Goal: Information Seeking & Learning: Learn about a topic

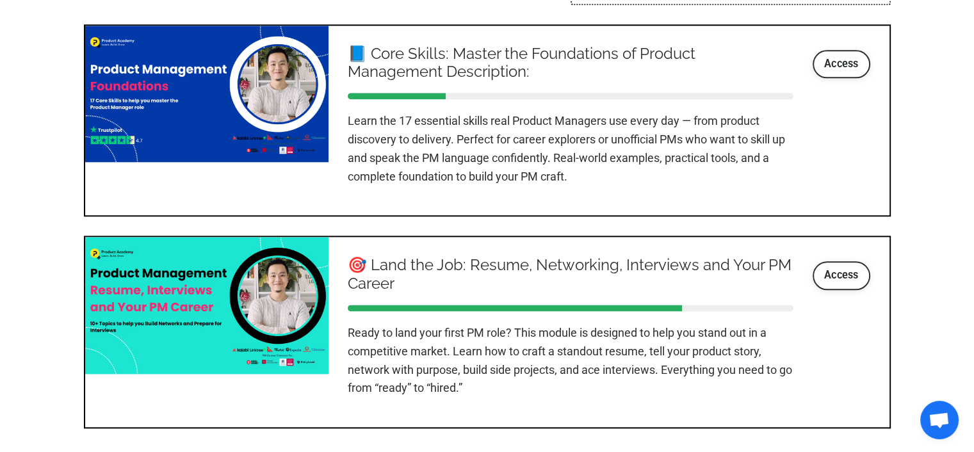
scroll to position [1537, 0]
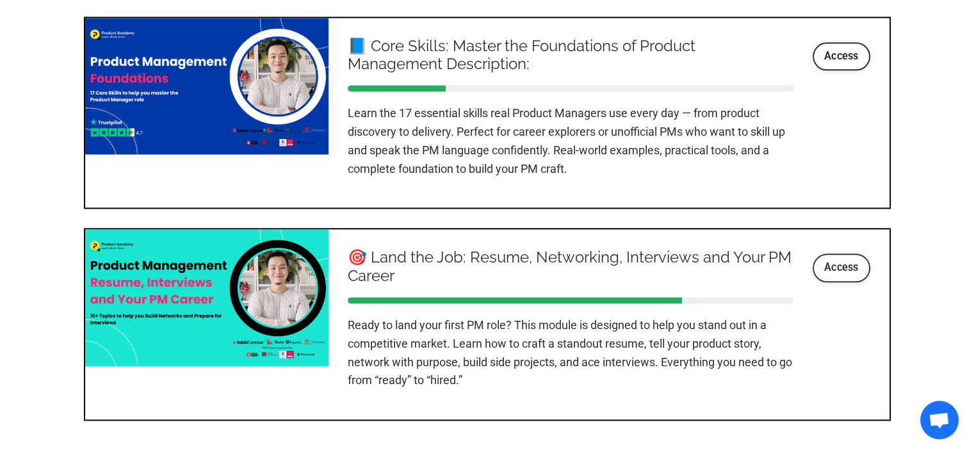
click at [842, 264] on link "Access" at bounding box center [842, 268] width 58 height 28
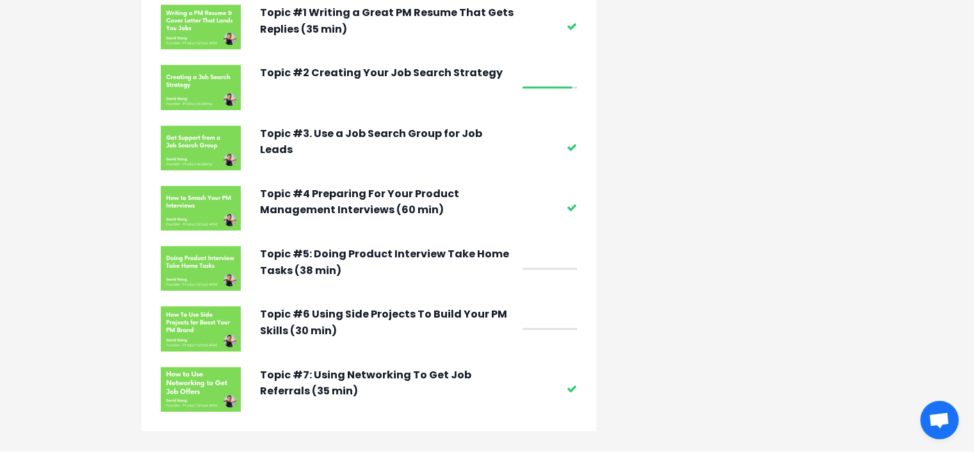
scroll to position [1217, 0]
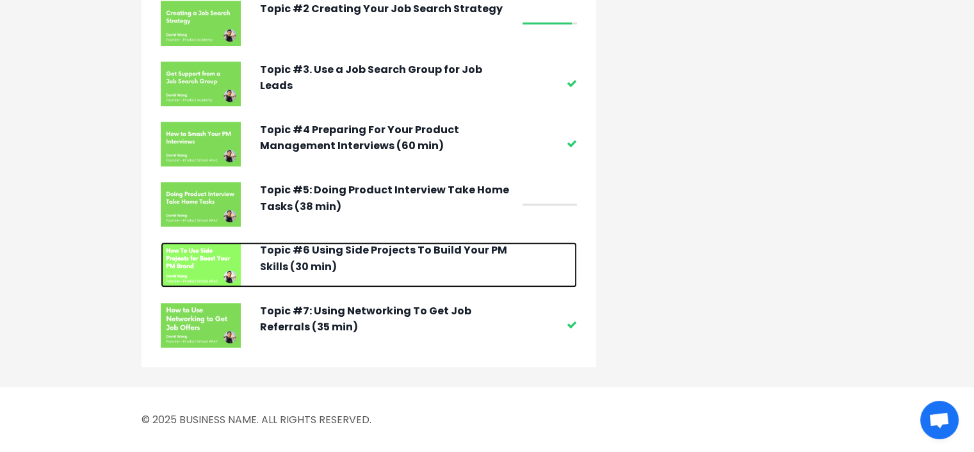
click at [416, 261] on p "Topic #6 Using Side Projects To Build Your PM Skills (30 min)" at bounding box center [388, 258] width 256 height 33
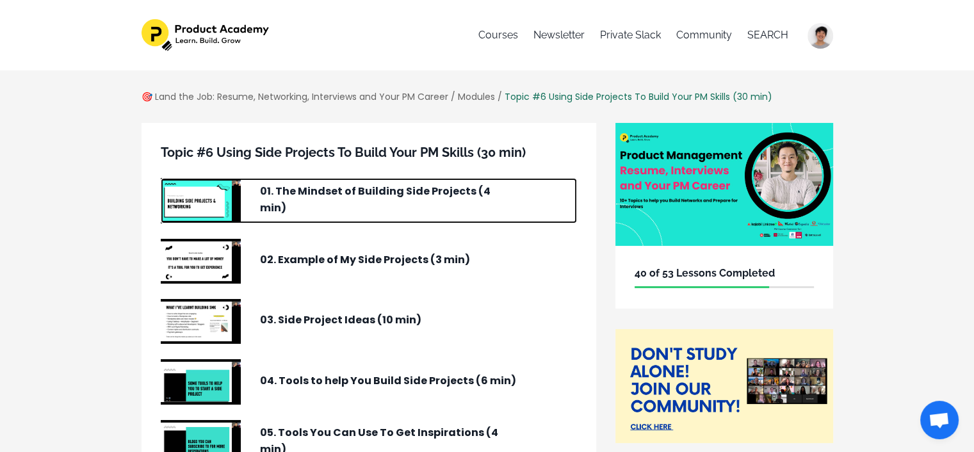
click at [192, 211] on img at bounding box center [201, 200] width 80 height 45
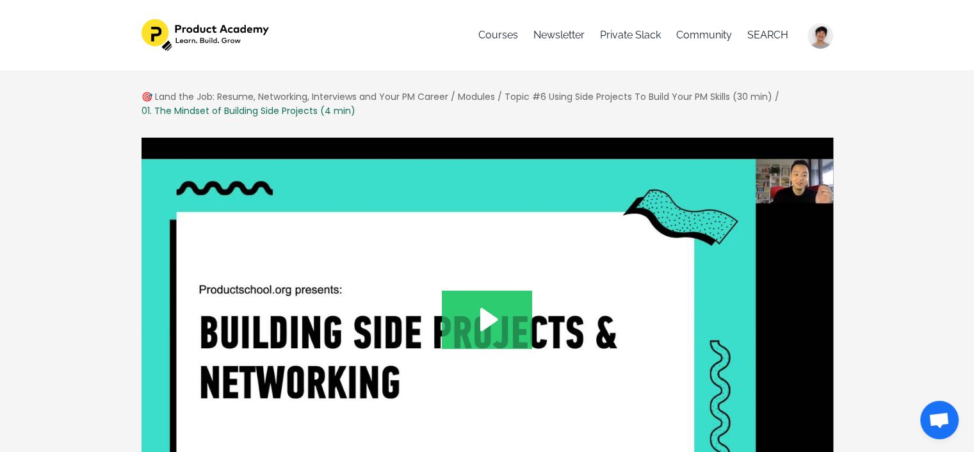
click at [541, 336] on img at bounding box center [487, 332] width 693 height 391
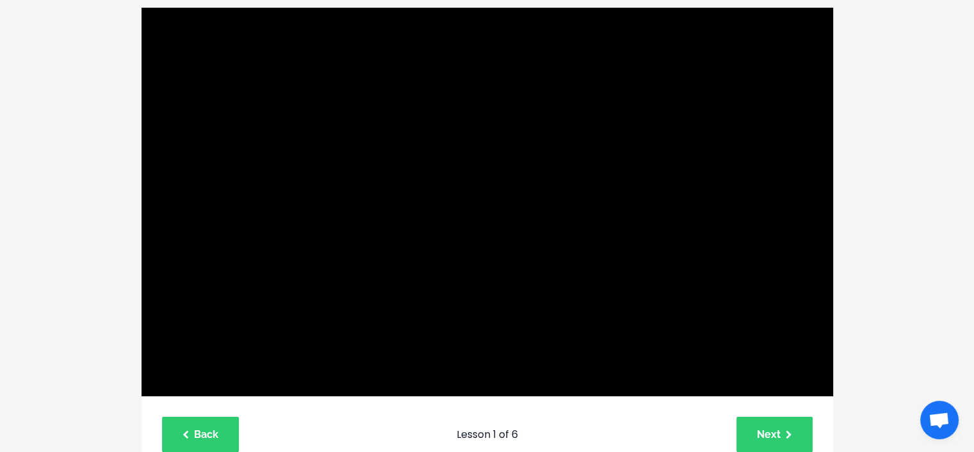
scroll to position [128, 0]
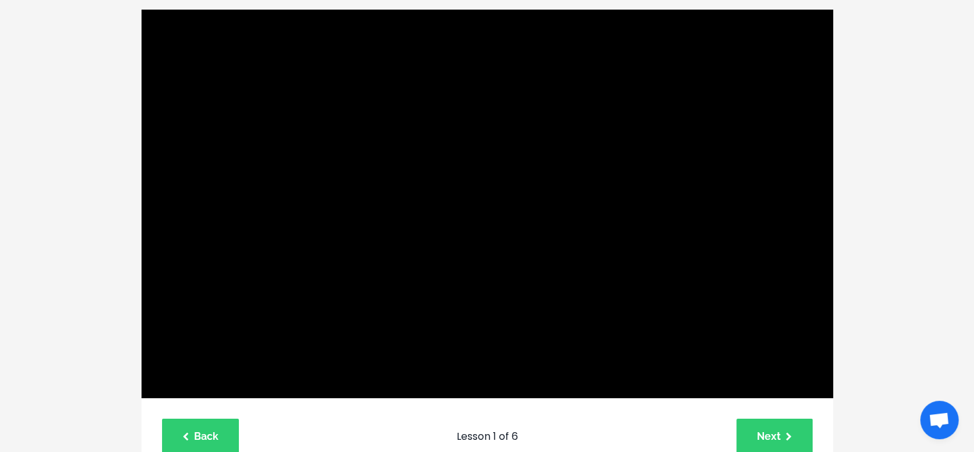
click at [874, 186] on div "🎯 Land the Job: Resume, Networking, Interviews and Your PM Career / Modules / T…" at bounding box center [487, 428] width 974 height 973
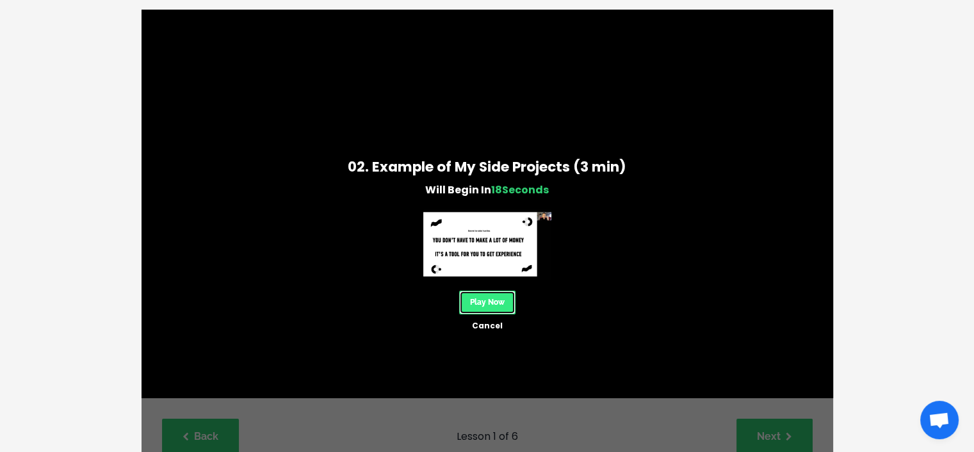
click at [482, 301] on link "Play Now" at bounding box center [487, 303] width 56 height 24
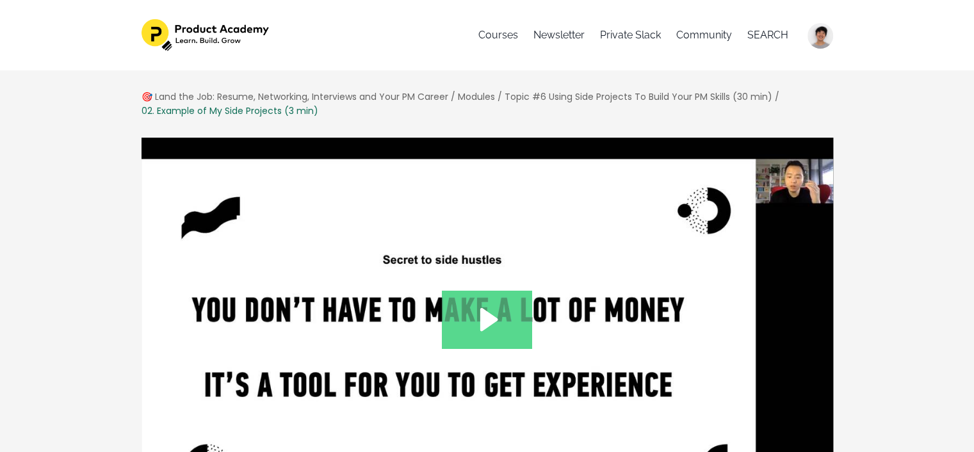
click at [482, 301] on icon "Play Video: /sites/127338/video/3299b3f0-61bc-4f0b-ac29-8e00856a9807.mp4" at bounding box center [487, 320] width 90 height 58
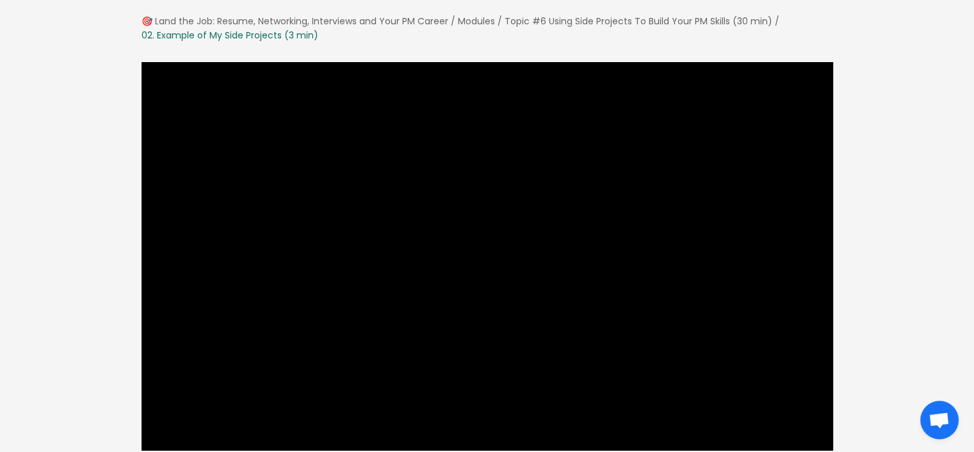
scroll to position [78, 0]
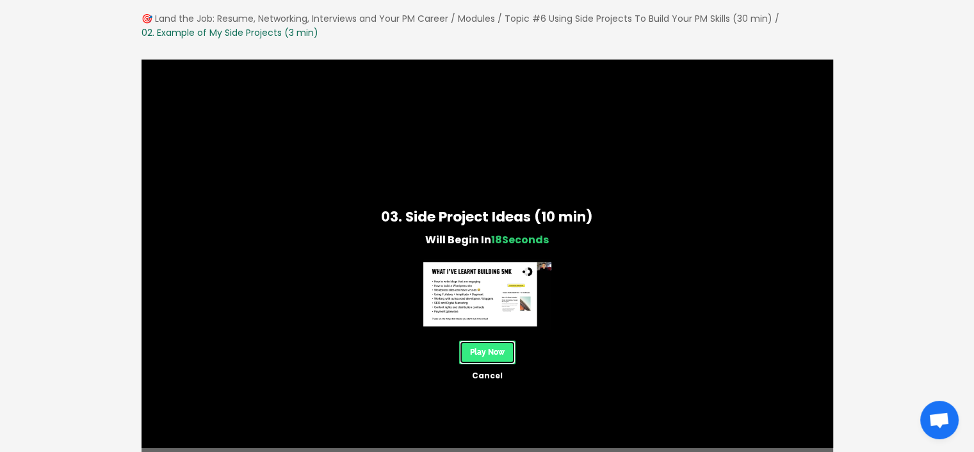
click at [494, 350] on link "Play Now" at bounding box center [487, 353] width 56 height 24
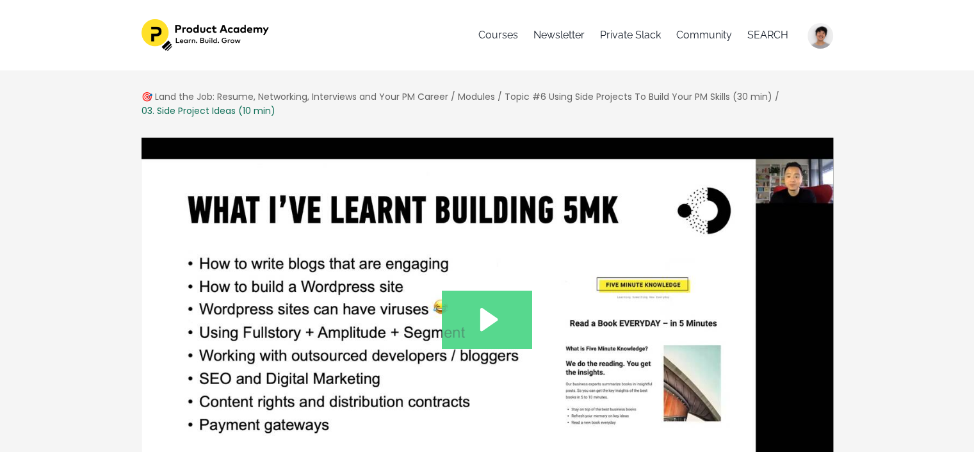
click at [475, 307] on icon "Play Video: /sites/127338/video/d387adfd-3be8-4ce6-ab87-05600c8fe704.mp4" at bounding box center [487, 320] width 90 height 58
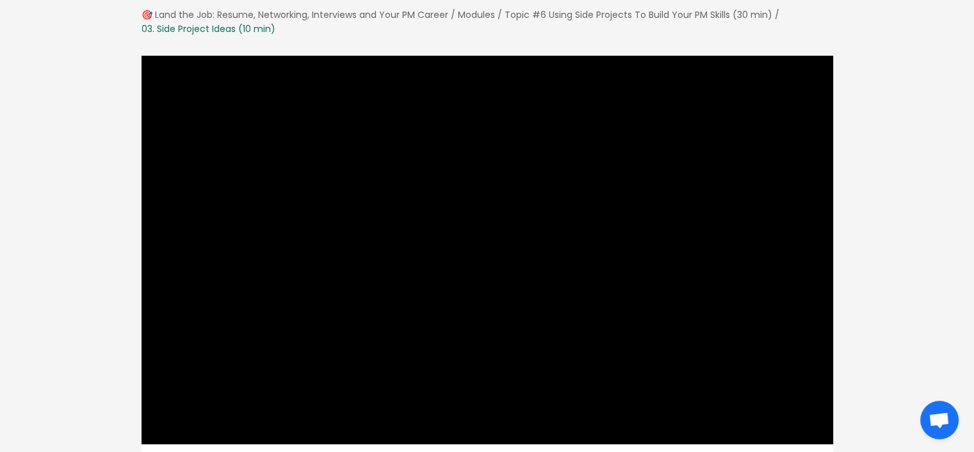
scroll to position [97, 0]
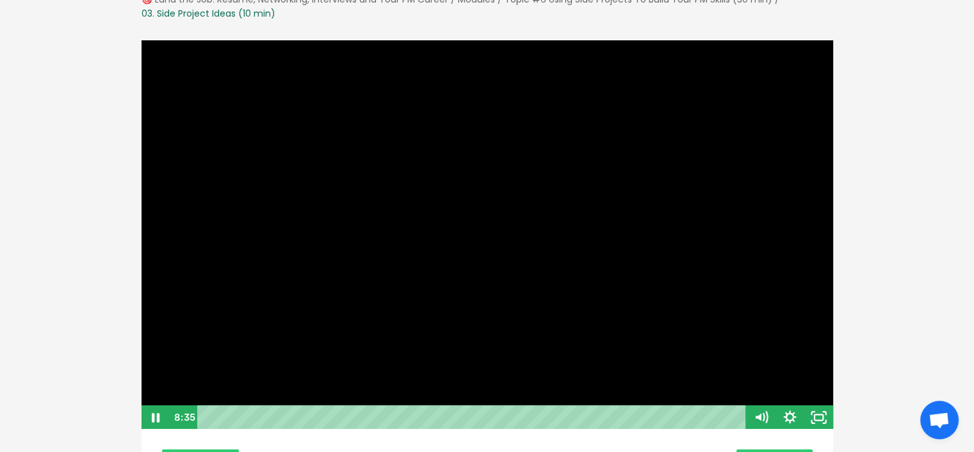
click at [521, 234] on div at bounding box center [487, 235] width 693 height 391
click at [401, 194] on div at bounding box center [487, 235] width 693 height 391
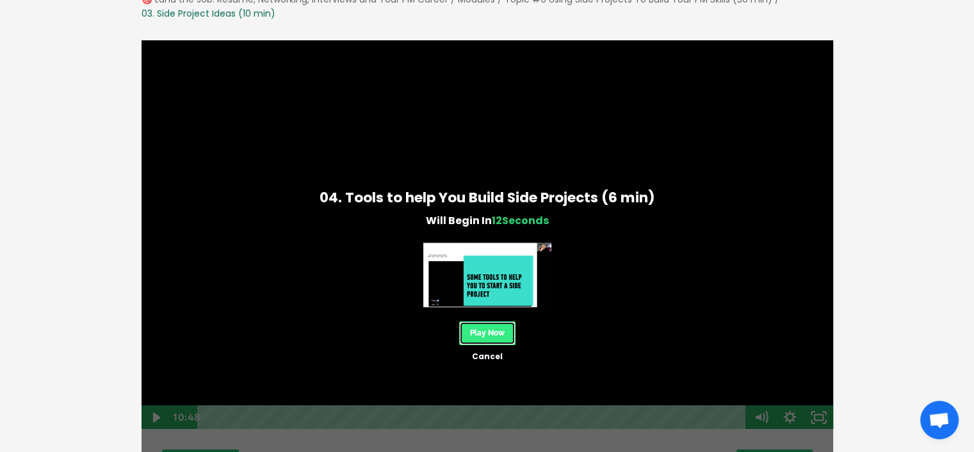
click at [507, 329] on link "Play Now" at bounding box center [487, 334] width 56 height 24
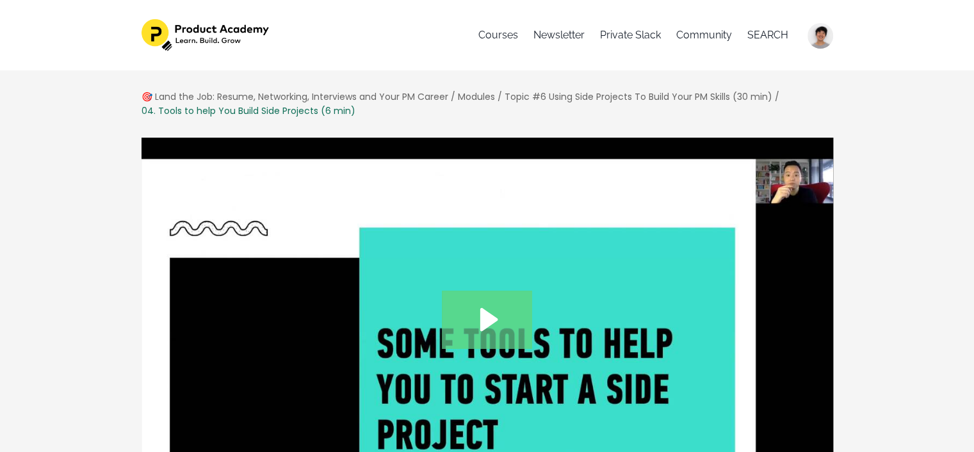
click at [489, 309] on icon "Play Video: /sites/127338/video/b678a1e6-9c98-4370-b6e0-bd469b53cf44.mp4" at bounding box center [487, 320] width 90 height 58
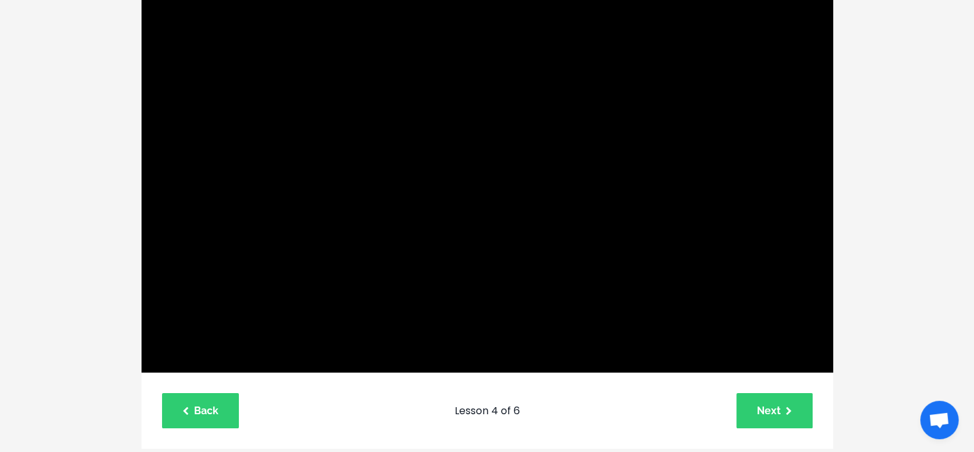
scroll to position [158, 0]
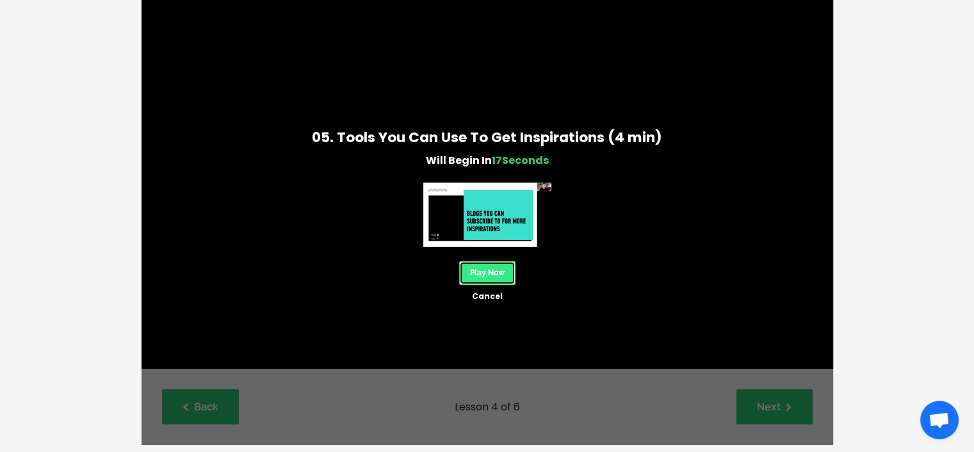
click at [505, 267] on link "Play Now" at bounding box center [487, 273] width 56 height 24
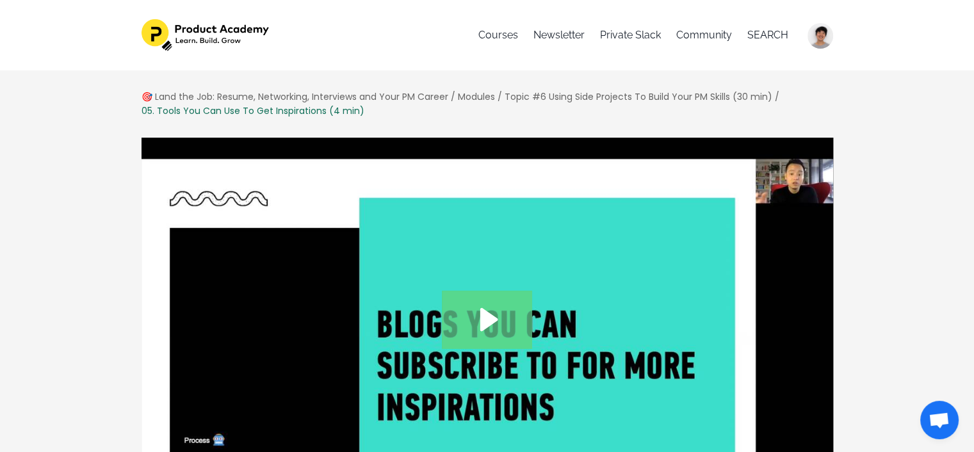
click at [496, 332] on icon "Play Video: /sites/127338/video/908c63c4-5344-498a-9e70-7df5813c9187.mp4" at bounding box center [487, 320] width 90 height 58
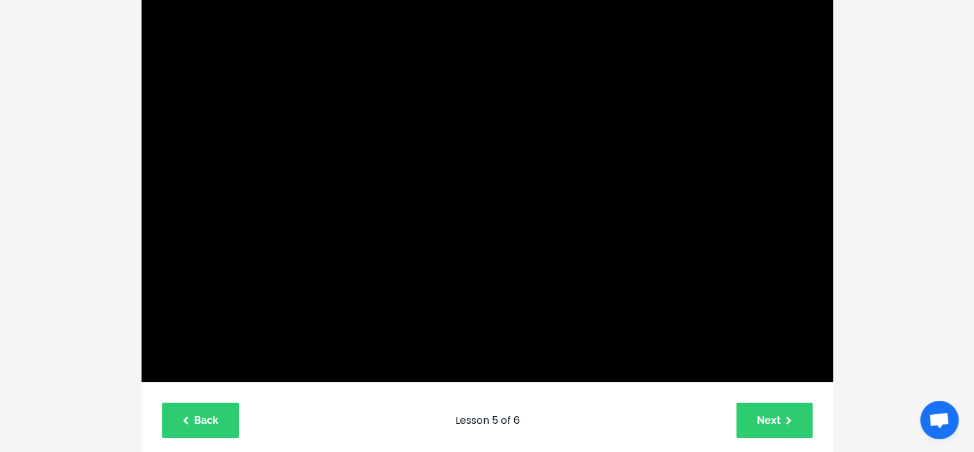
scroll to position [140, 0]
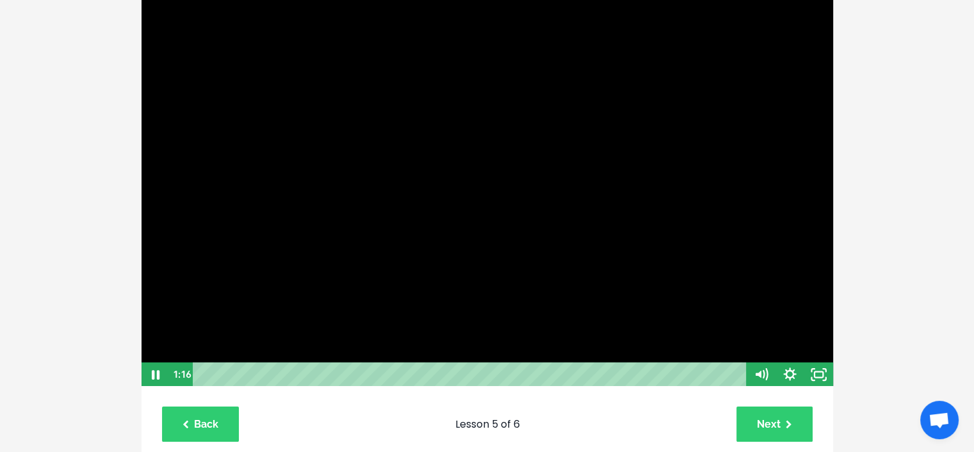
click at [510, 228] on div at bounding box center [487, 192] width 693 height 391
click at [398, 186] on div at bounding box center [487, 192] width 693 height 391
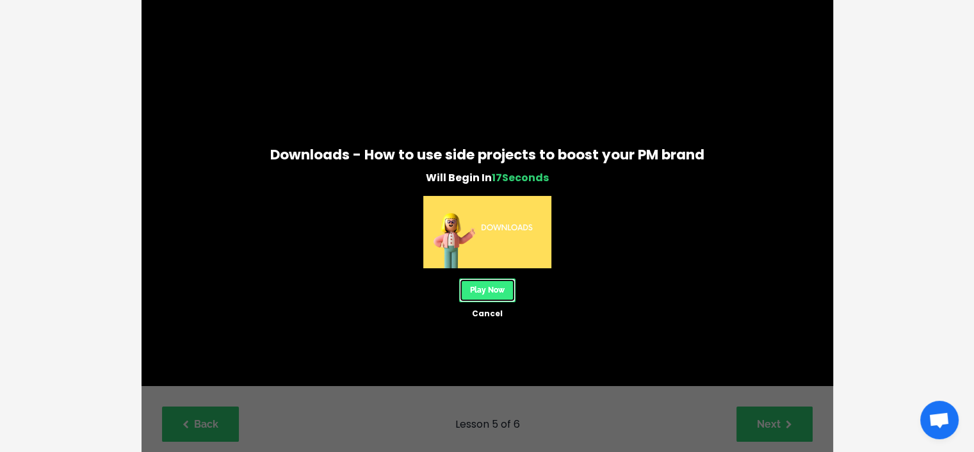
click at [477, 297] on link "Play Now" at bounding box center [487, 291] width 56 height 24
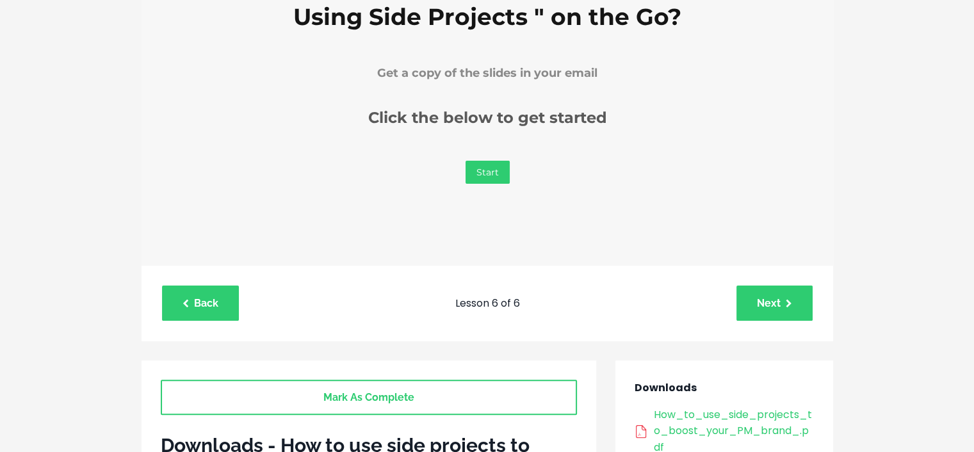
scroll to position [192, 0]
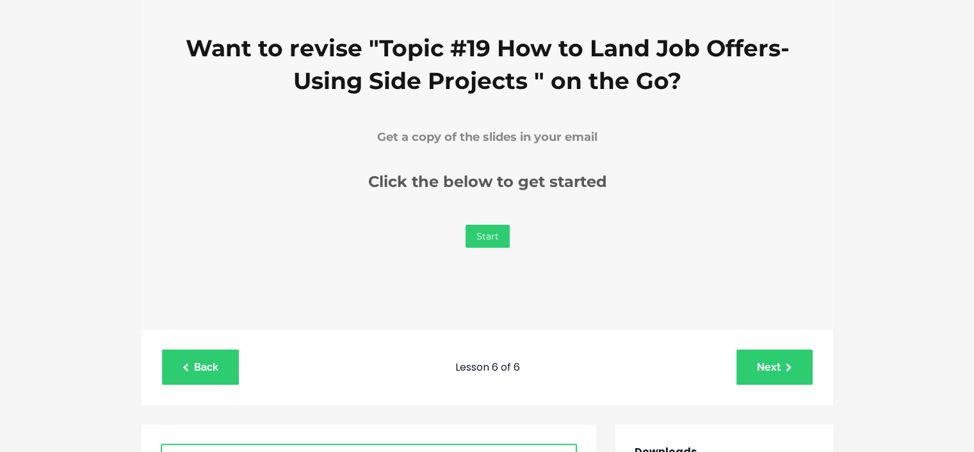
click at [480, 241] on link "Start" at bounding box center [487, 236] width 44 height 23
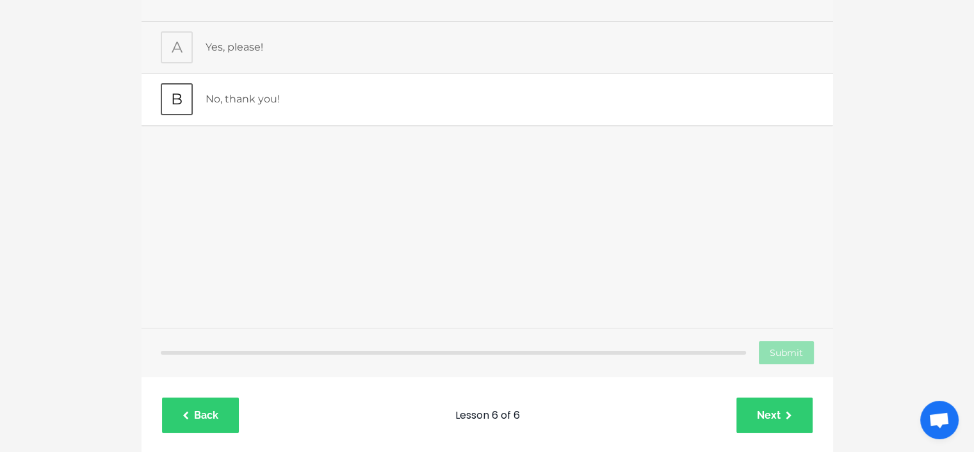
click at [270, 105] on p "No, thank you!" at bounding box center [509, 99] width 608 height 17
click at [793, 348] on input "Submit" at bounding box center [785, 352] width 55 height 23
type input "Submitting"
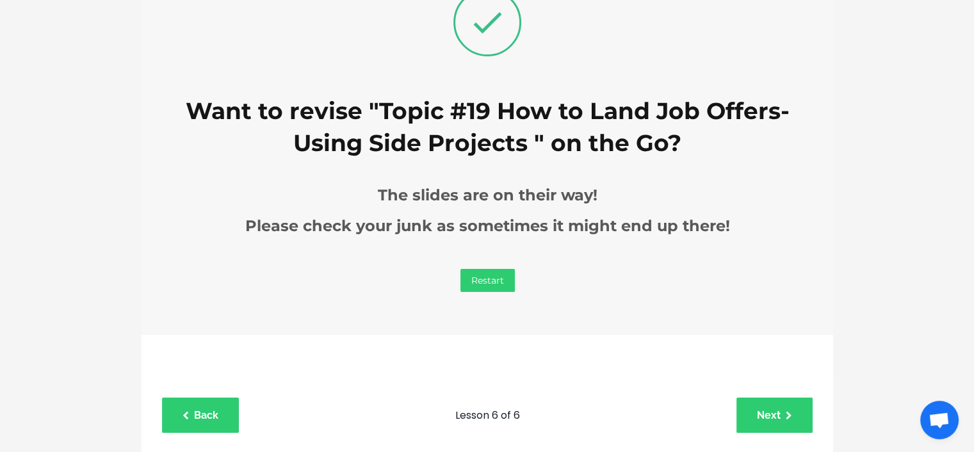
scroll to position [0, 0]
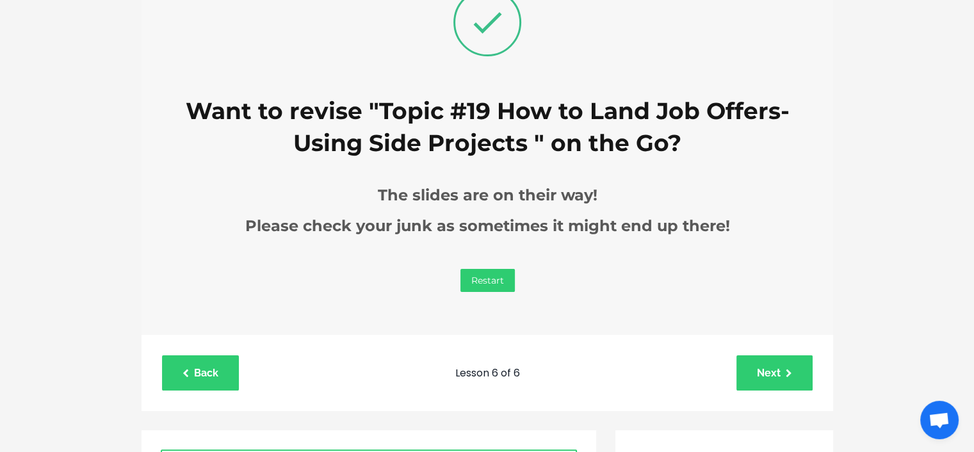
click at [789, 343] on div "Back Lesson 6 of 6 Next" at bounding box center [488, 373] width 692 height 76
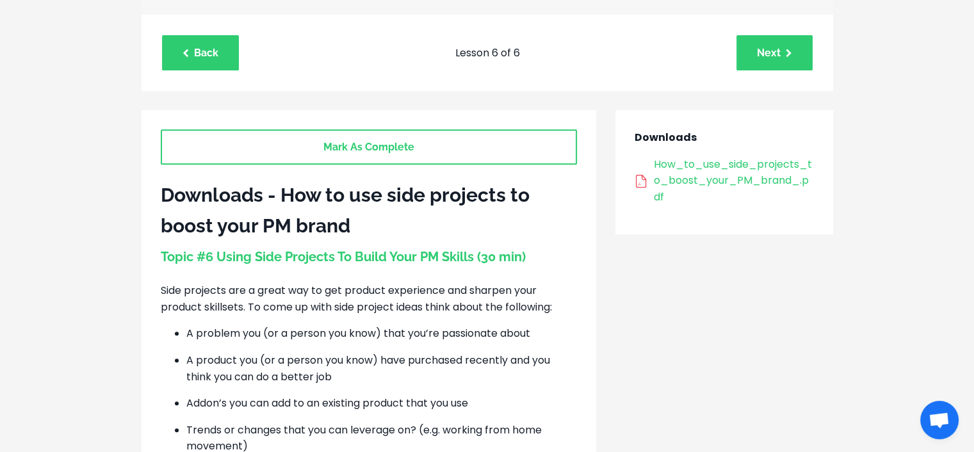
scroll to position [256, 0]
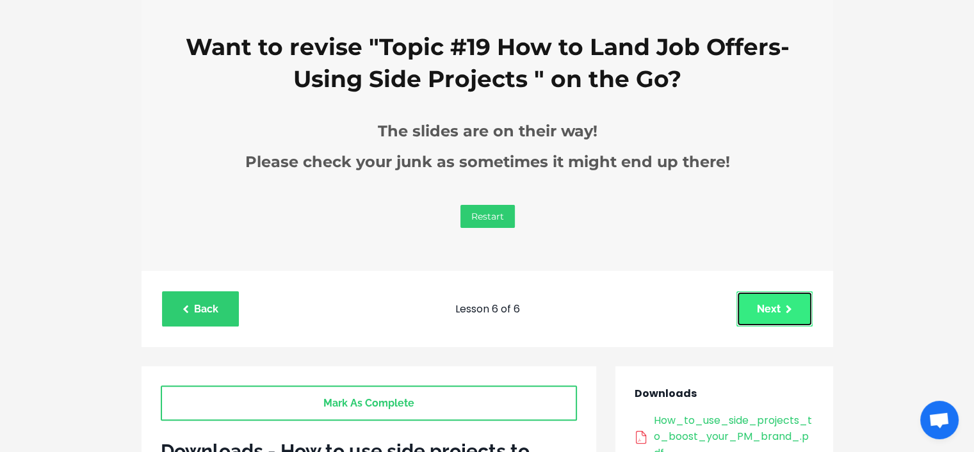
click at [810, 309] on link "Next" at bounding box center [775, 308] width 76 height 35
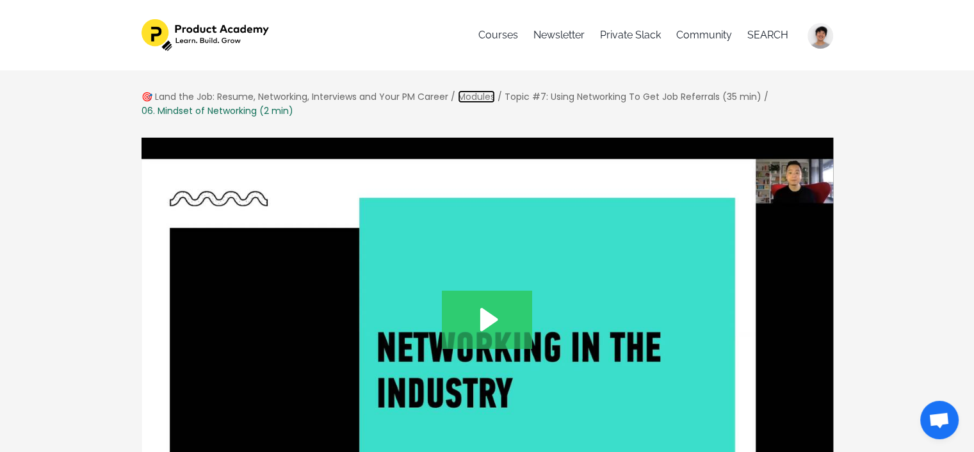
click at [484, 94] on link "Modules" at bounding box center [476, 96] width 37 height 13
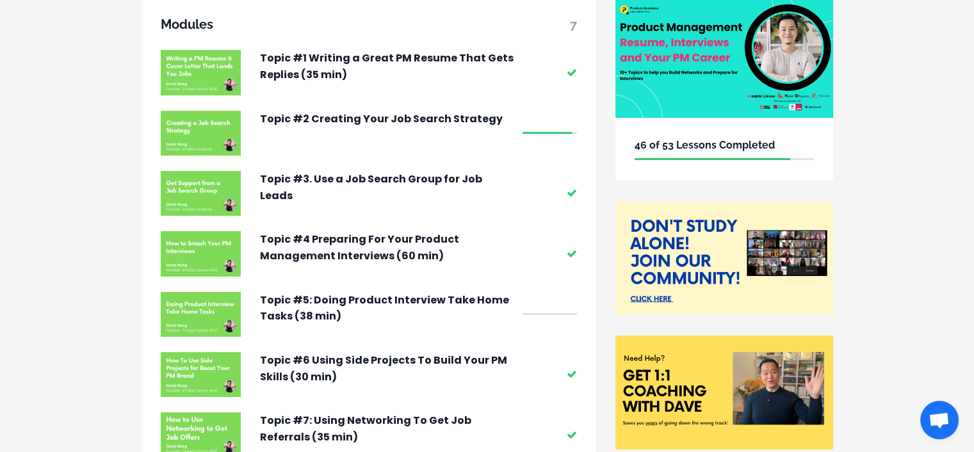
scroll to position [192, 0]
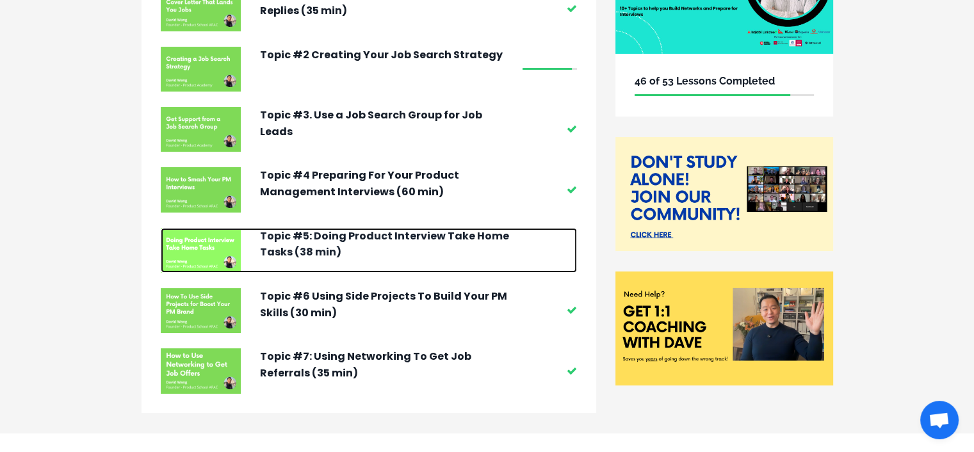
click at [411, 238] on p "Topic #5: Doing Product Interview Take Home Tasks (38 min)" at bounding box center [388, 244] width 256 height 33
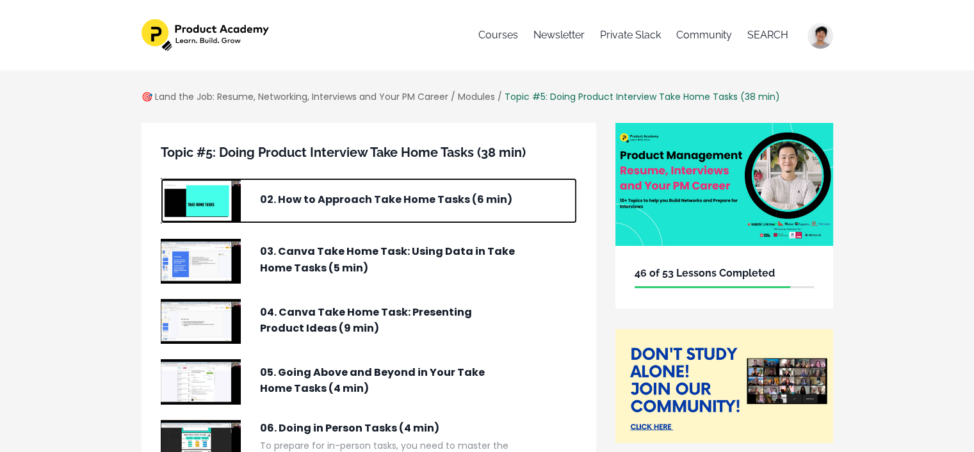
click at [213, 216] on img at bounding box center [201, 200] width 80 height 45
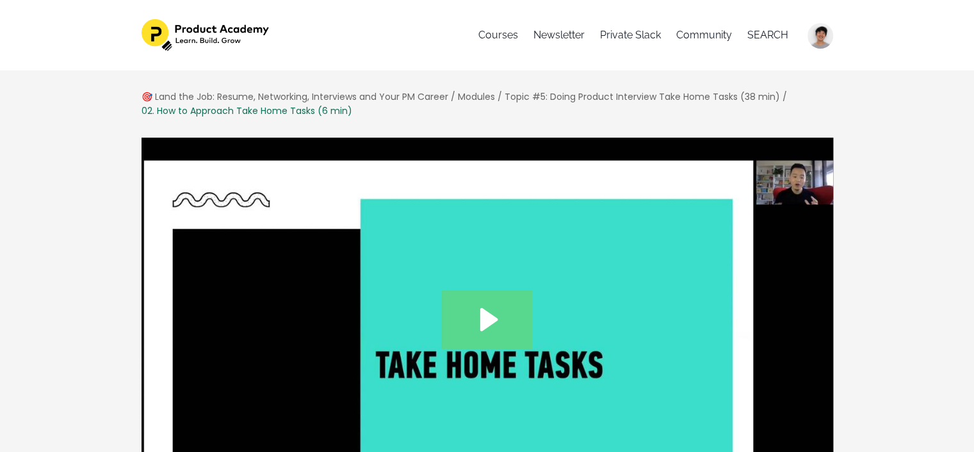
click at [525, 295] on icon "Play Video: /sites/127338/video/81587c3d-77f1-40b8-83ba-5362df116863.mp4" at bounding box center [487, 320] width 90 height 58
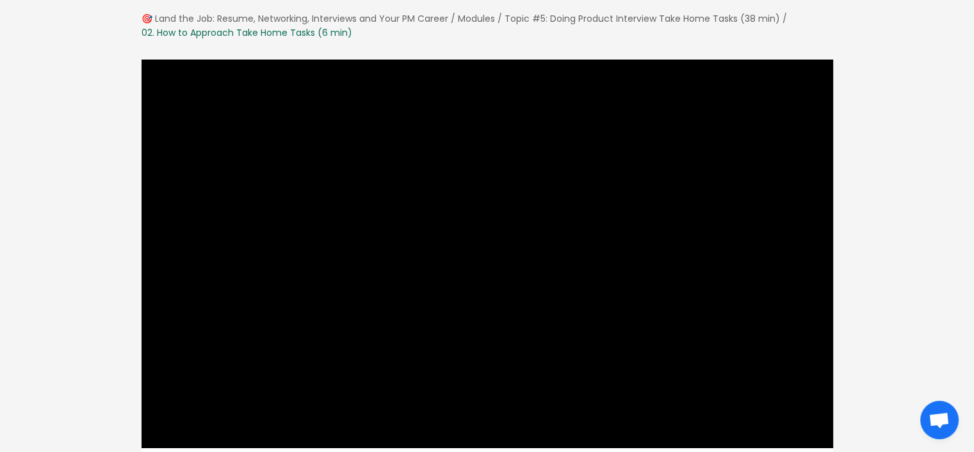
scroll to position [90, 0]
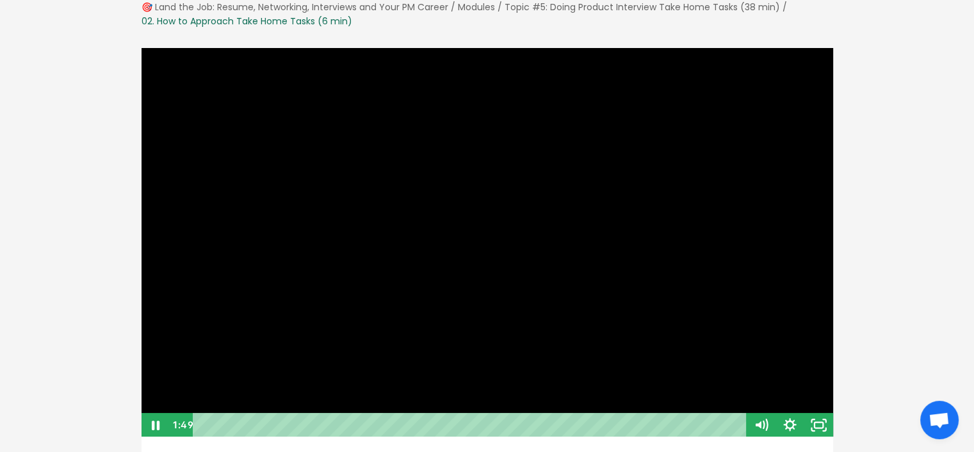
click at [237, 427] on div "Playbar" at bounding box center [471, 425] width 537 height 24
click at [266, 183] on div at bounding box center [487, 242] width 693 height 391
